Goal: Transaction & Acquisition: Download file/media

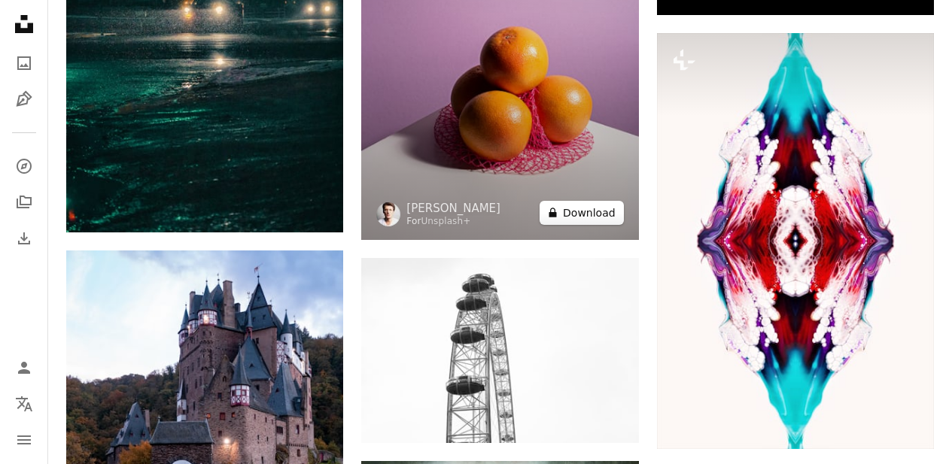
scroll to position [18597, 0]
click at [574, 212] on button "A lock Download" at bounding box center [582, 213] width 84 height 24
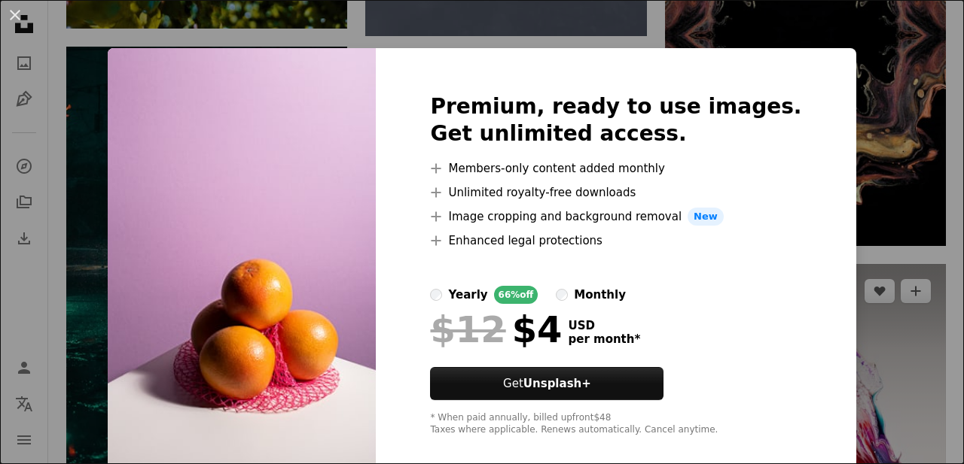
click at [863, 165] on div "An X shape Premium, ready to use images. Get unlimited access. A plus sign Memb…" at bounding box center [482, 232] width 964 height 464
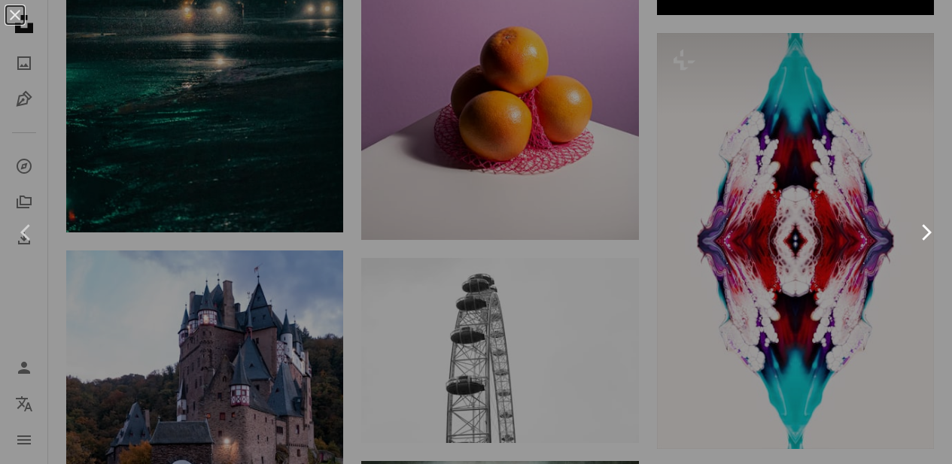
click at [938, 221] on icon "Chevron right" at bounding box center [926, 233] width 24 height 24
click at [949, 221] on link "Chevron right" at bounding box center [926, 232] width 53 height 145
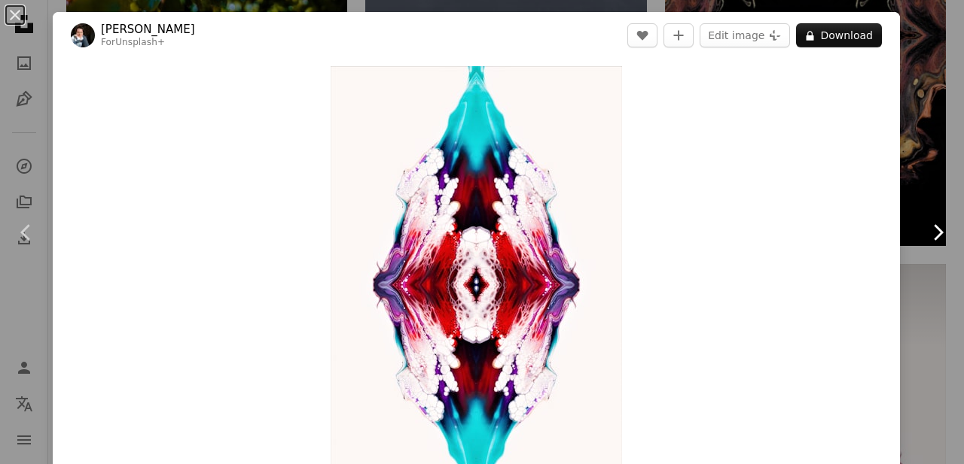
click at [929, 215] on link "Chevron right" at bounding box center [937, 232] width 53 height 145
click at [17, 10] on button "An X shape" at bounding box center [15, 15] width 18 height 18
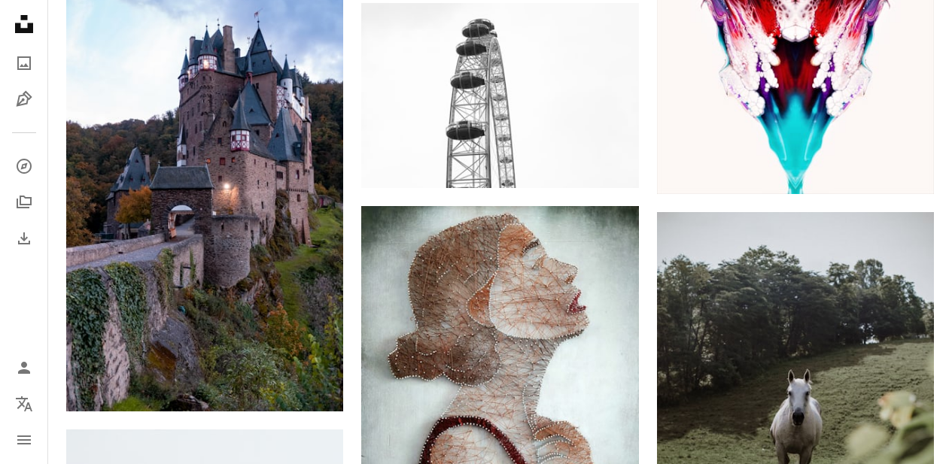
scroll to position [18924, 0]
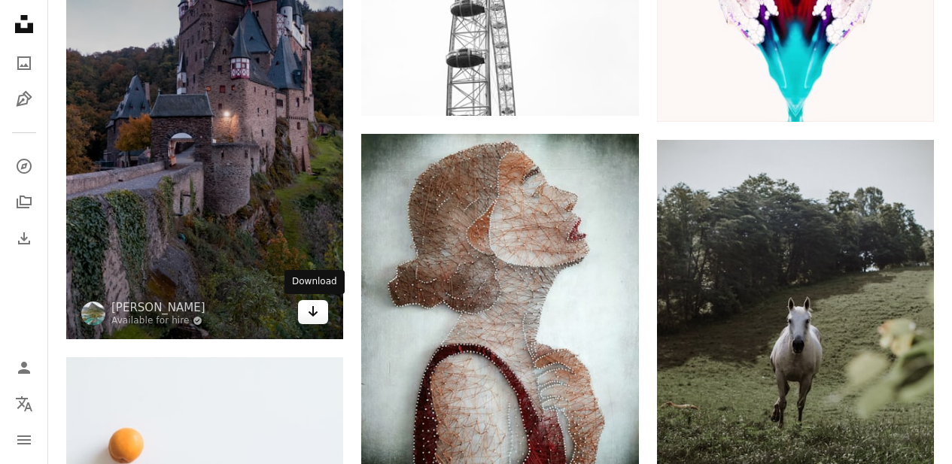
click at [318, 312] on icon "Arrow pointing down" at bounding box center [313, 312] width 12 height 18
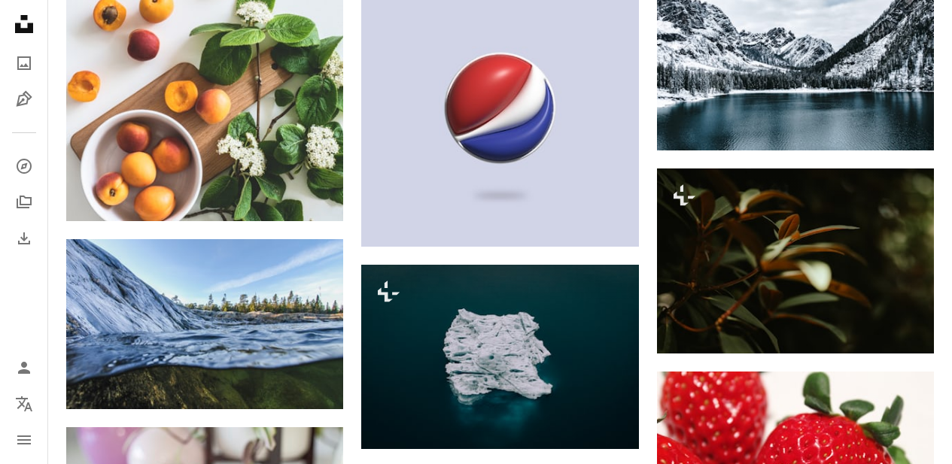
scroll to position [19727, 0]
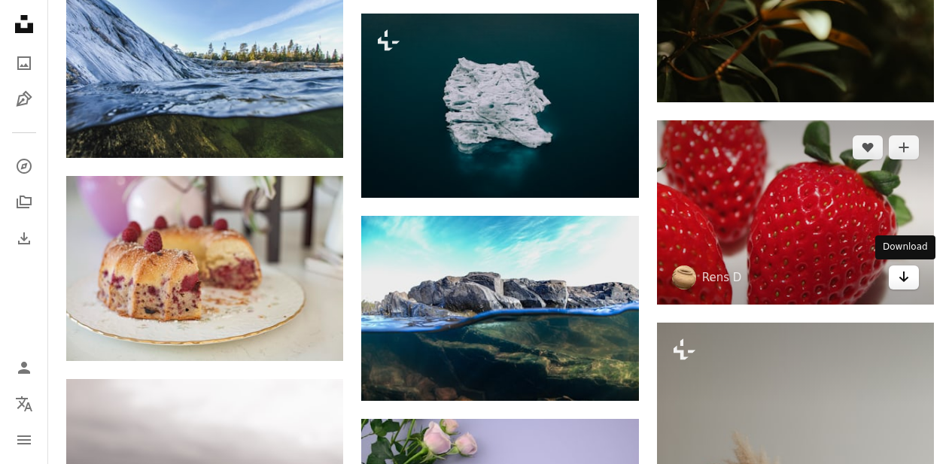
click at [914, 276] on link "Arrow pointing down" at bounding box center [904, 278] width 30 height 24
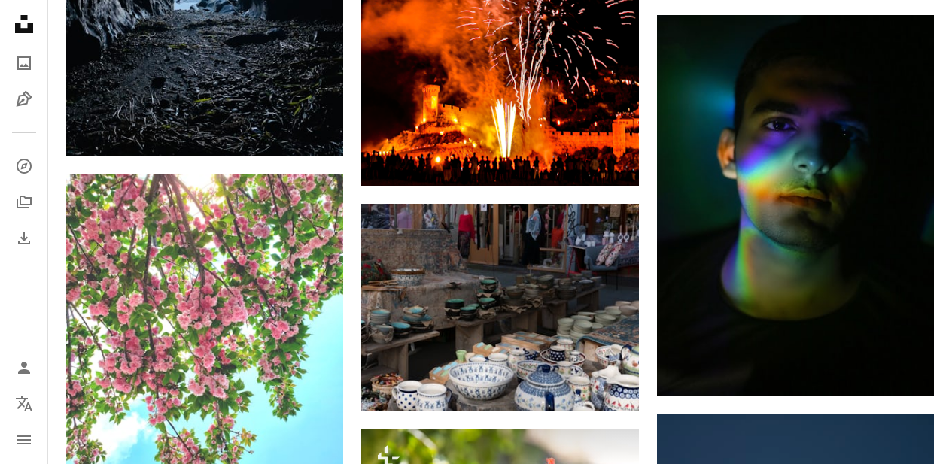
scroll to position [20461, 0]
